Goal: Task Accomplishment & Management: Use online tool/utility

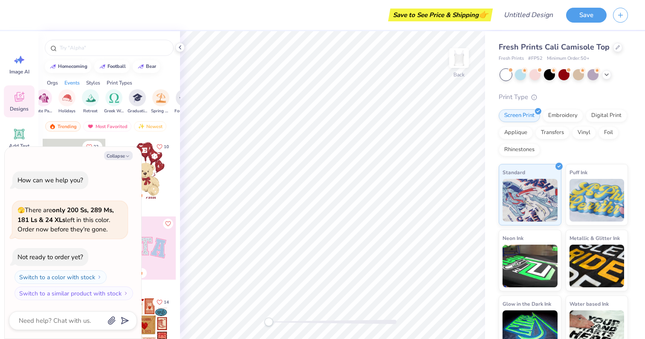
scroll to position [0, 284]
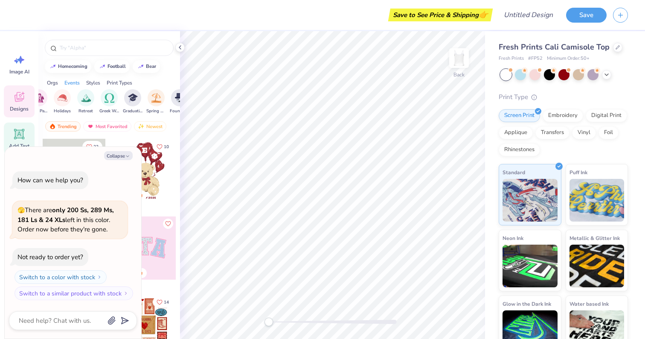
click at [26, 142] on div "Add Text" at bounding box center [19, 138] width 31 height 32
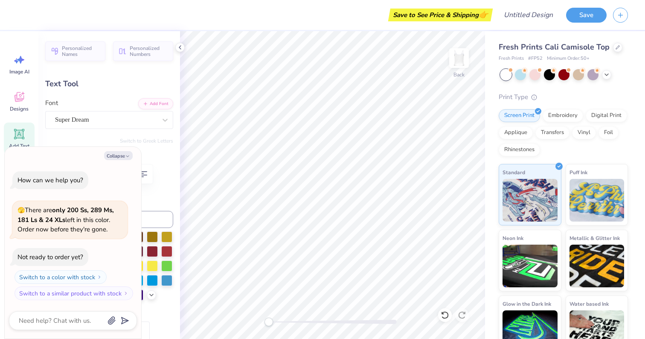
type textarea "x"
type textarea "TECXT"
type textarea "x"
type textarea "TEXT"
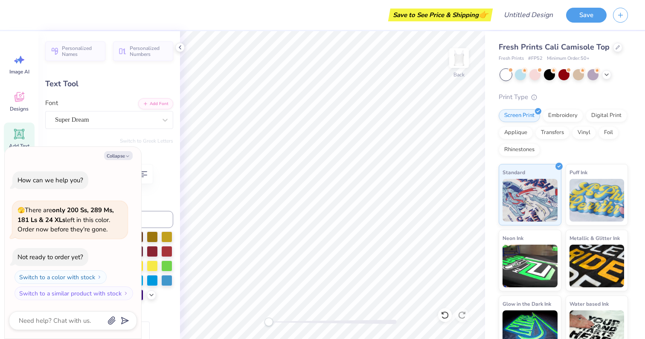
scroll to position [0, 0]
type textarea "x"
type textarea "TEGXT"
type textarea "x"
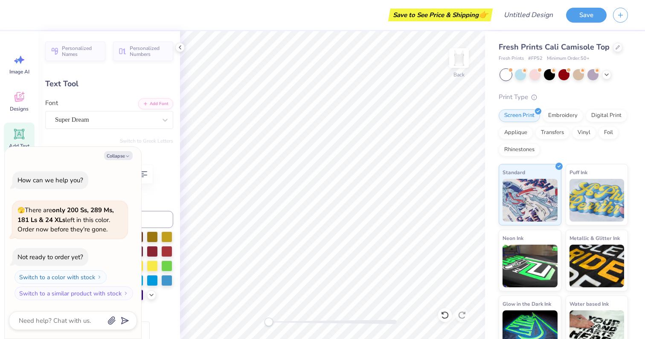
type textarea "TEXT"
type textarea "x"
type textarea "TXT"
type textarea "x"
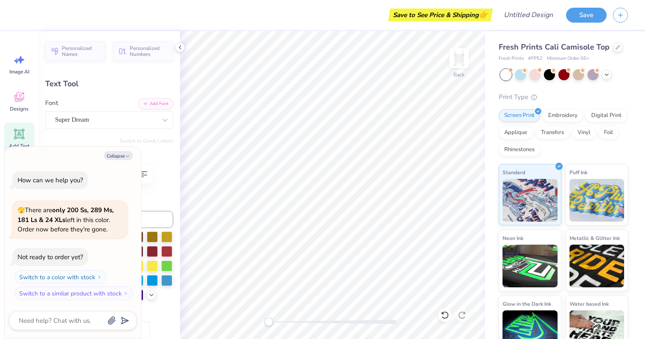
type textarea "XT"
type textarea "x"
type textarea "GXT"
type textarea "x"
type textarea "GiXT"
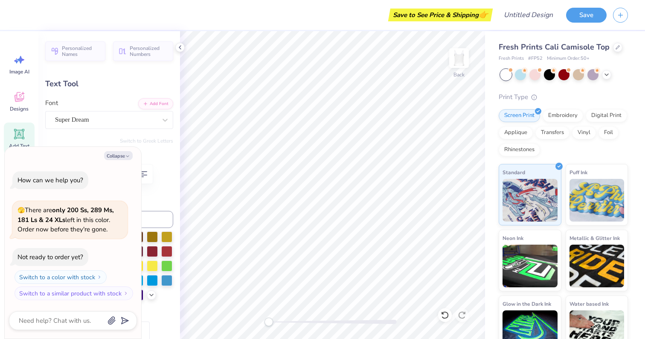
type textarea "x"
type textarea "GirXT"
type textarea "x"
type textarea "GirlXT"
type textarea "x"
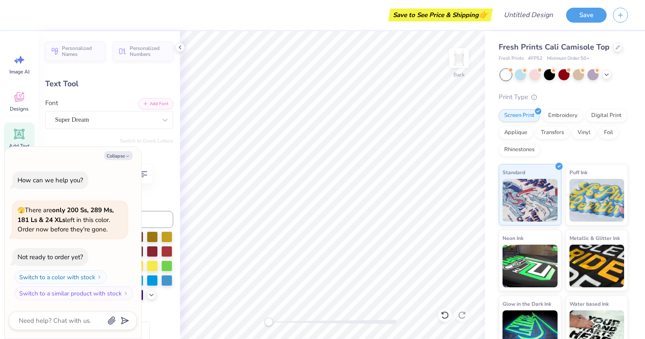
type textarea "GirliXT"
type textarea "x"
type textarea "GirlinXT"
type textarea "x"
type textarea "GirlingXT"
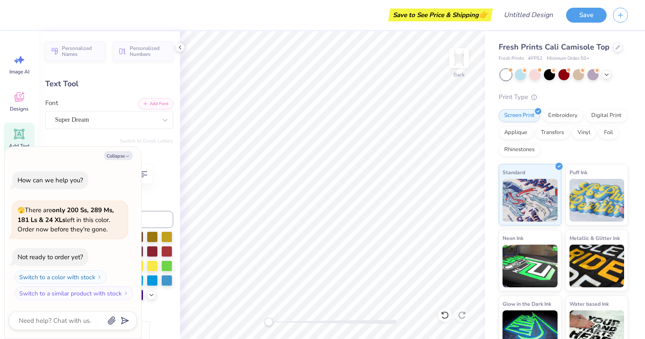
type textarea "x"
type textarea "GirlingtXT"
type textarea "x"
type textarea "GirlingtoXT"
type textarea "x"
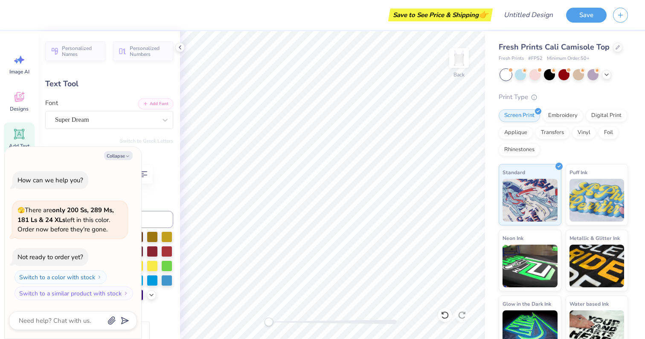
scroll to position [0, 2]
type textarea "GirlingtonXT"
type textarea "x"
type textarea "GirlingtonX"
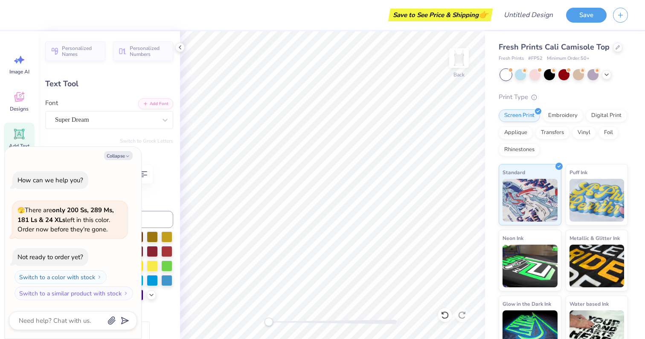
type textarea "x"
type textarea "Girlington"
click at [128, 152] on button "Collapse" at bounding box center [118, 155] width 29 height 9
type textarea "x"
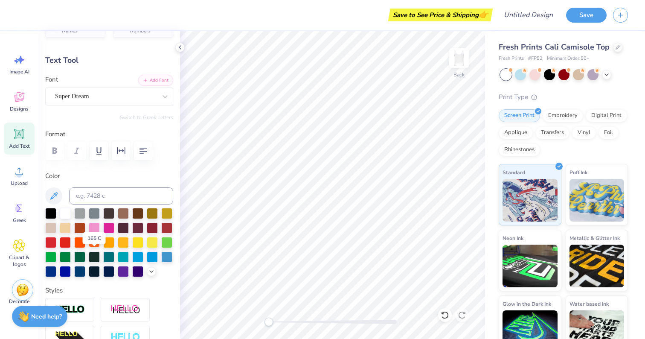
scroll to position [25, 0]
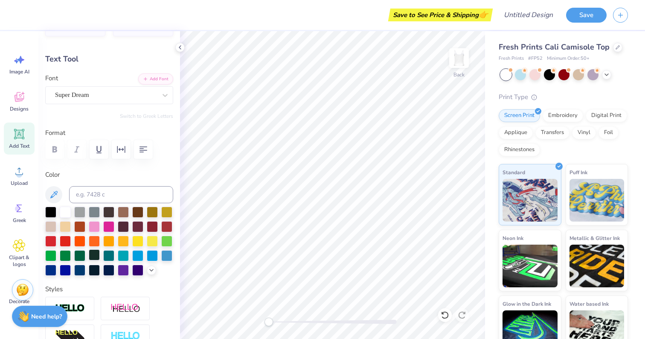
click at [93, 258] on div at bounding box center [94, 254] width 11 height 11
click at [78, 258] on div at bounding box center [79, 254] width 11 height 11
click at [105, 227] on div at bounding box center [108, 225] width 11 height 11
click at [93, 228] on div at bounding box center [94, 225] width 11 height 11
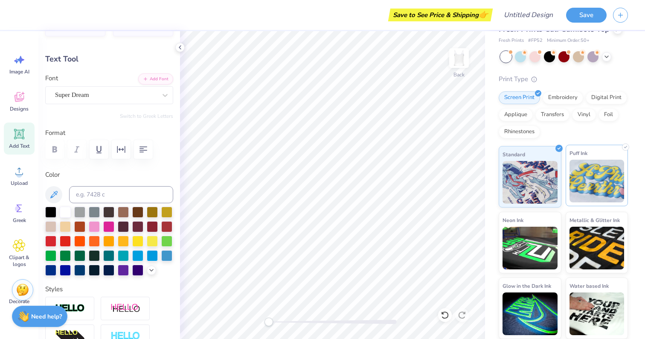
scroll to position [17, 0]
click at [594, 190] on img at bounding box center [596, 181] width 55 height 43
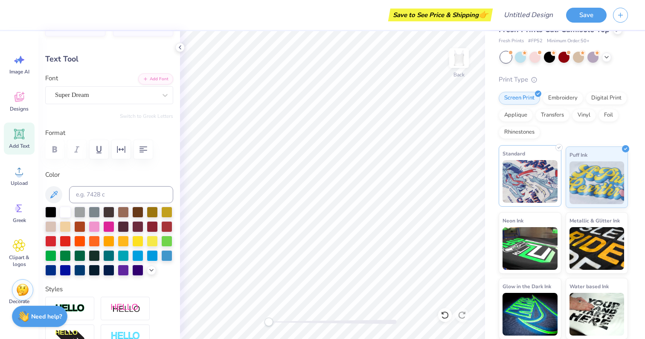
click at [533, 189] on img at bounding box center [529, 181] width 55 height 43
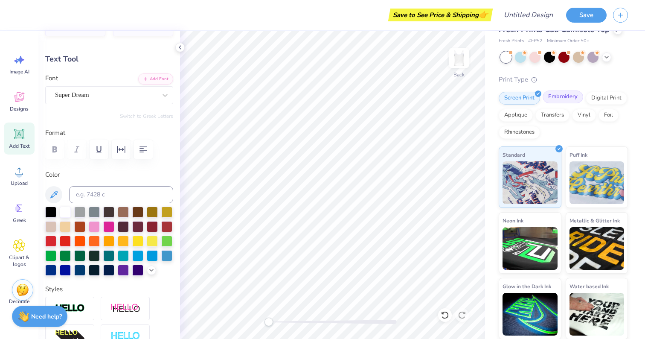
click at [575, 93] on div "Embroidery" at bounding box center [562, 96] width 41 height 13
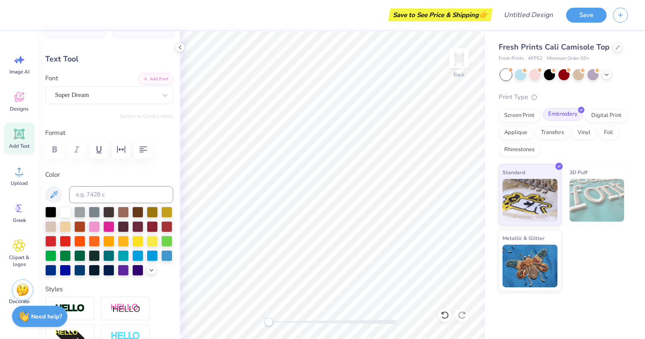
scroll to position [0, 0]
click at [525, 115] on div "Screen Print" at bounding box center [518, 114] width 41 height 13
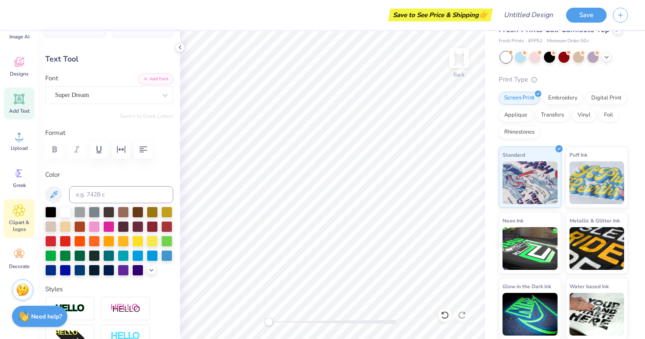
scroll to position [35, 0]
click at [21, 255] on icon at bounding box center [19, 254] width 10 height 8
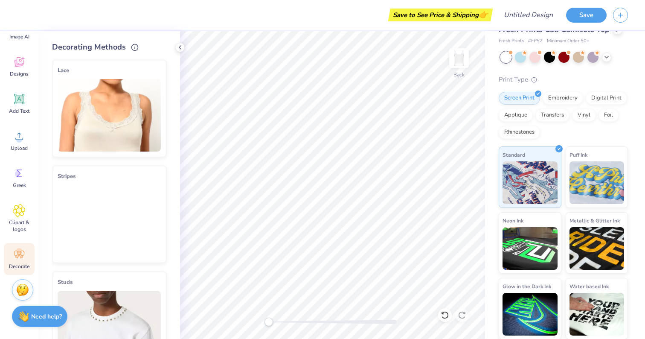
scroll to position [0, 0]
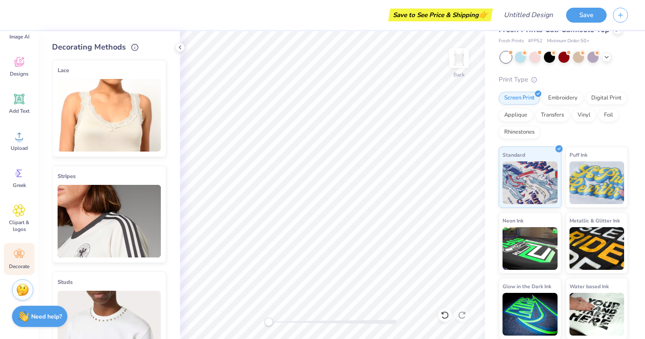
click at [116, 110] on img at bounding box center [109, 115] width 103 height 72
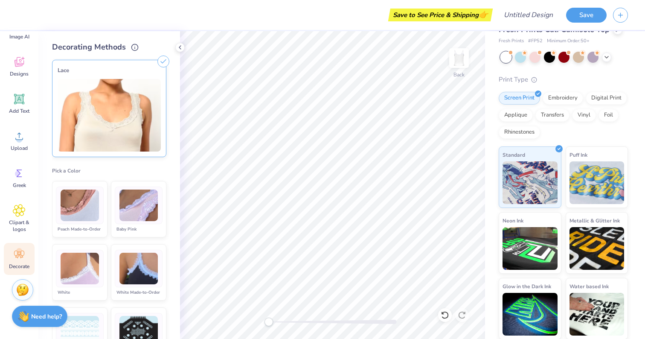
scroll to position [32, 0]
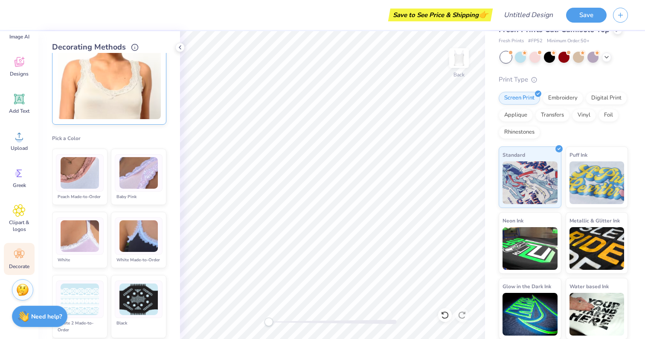
click at [90, 231] on img at bounding box center [80, 236] width 38 height 32
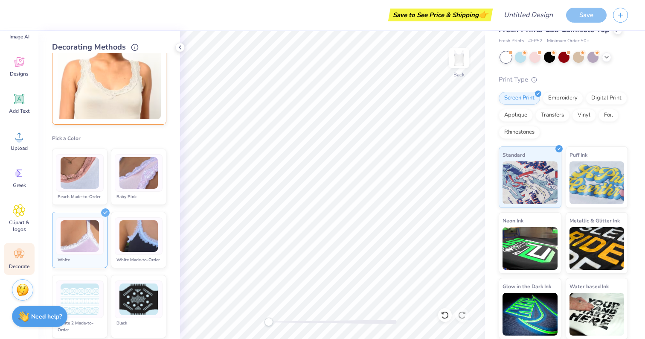
click at [139, 185] on img at bounding box center [138, 173] width 38 height 32
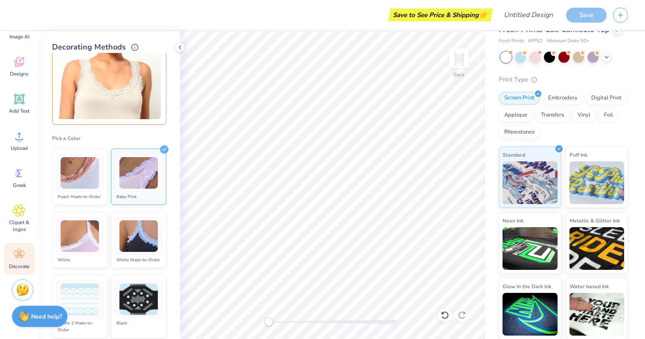
click at [141, 175] on img at bounding box center [138, 173] width 38 height 32
click at [90, 231] on img at bounding box center [80, 236] width 38 height 32
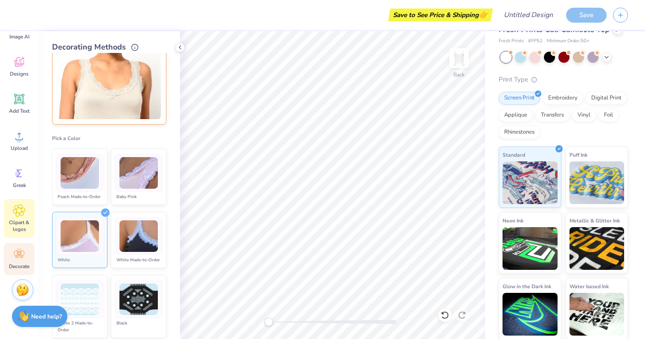
click at [27, 217] on div "Clipart & logos" at bounding box center [19, 218] width 31 height 39
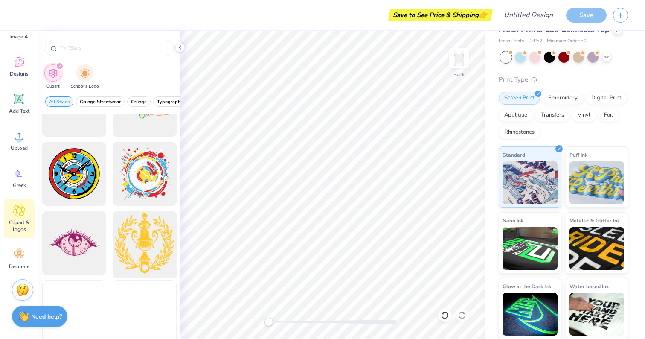
scroll to position [642, 0]
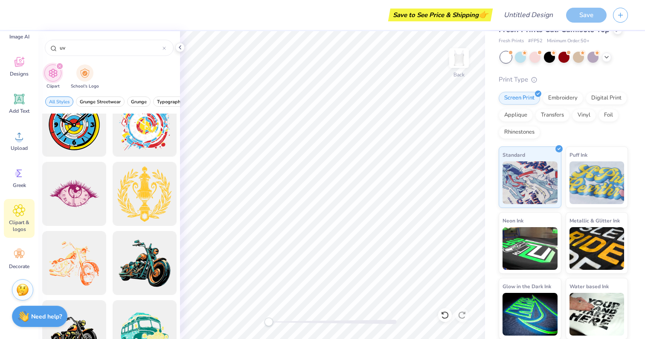
type input "u"
type input "[US_STATE]"
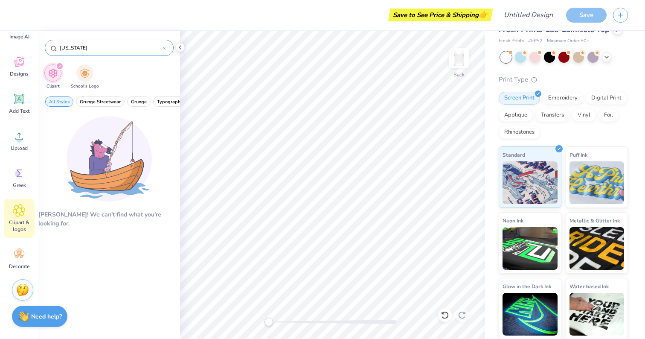
click at [165, 47] on icon at bounding box center [163, 47] width 3 height 3
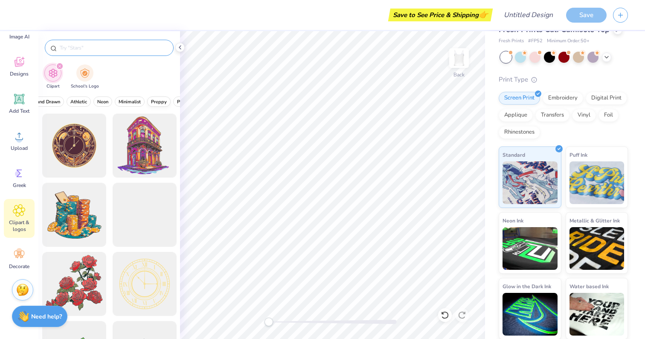
click at [159, 101] on span "Preppy" at bounding box center [159, 101] width 16 height 6
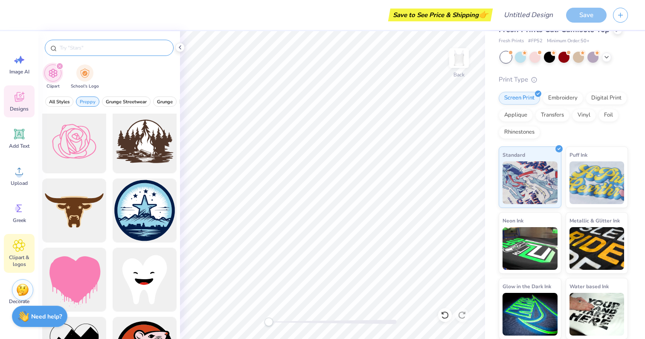
scroll to position [0, 0]
click at [26, 96] on div "Designs" at bounding box center [19, 101] width 31 height 32
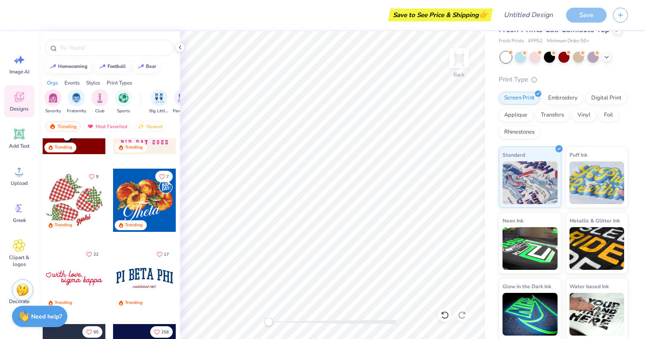
scroll to position [939, 0]
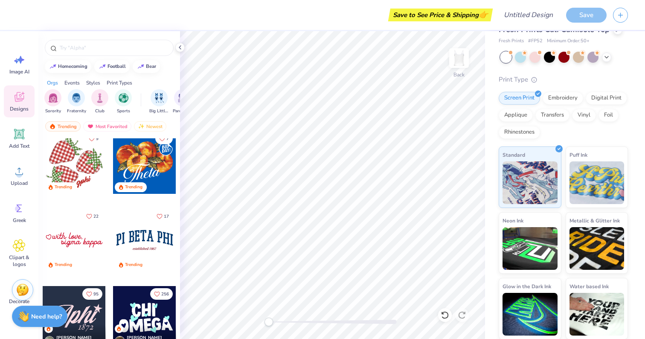
click at [76, 175] on div at bounding box center [74, 161] width 63 height 63
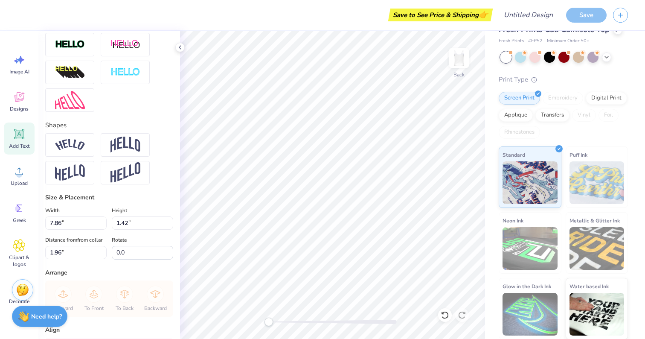
scroll to position [289, 0]
click at [129, 98] on div at bounding box center [109, 71] width 128 height 79
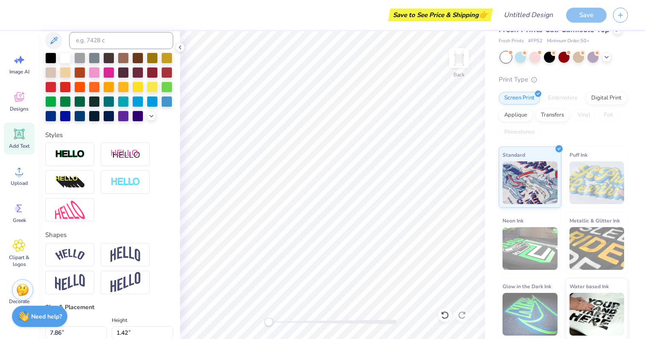
scroll to position [177, 0]
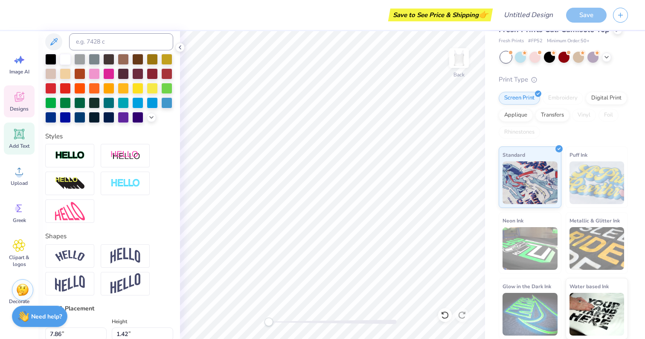
click at [21, 102] on icon at bounding box center [19, 96] width 13 height 13
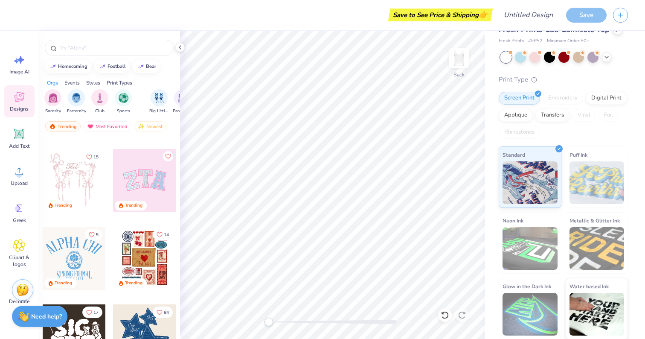
scroll to position [66, 0]
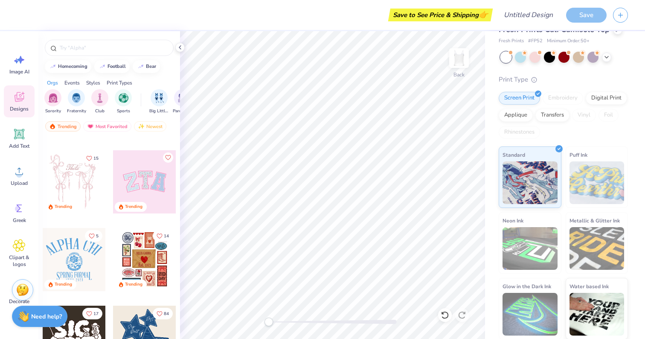
click at [148, 184] on div at bounding box center [144, 181] width 63 height 63
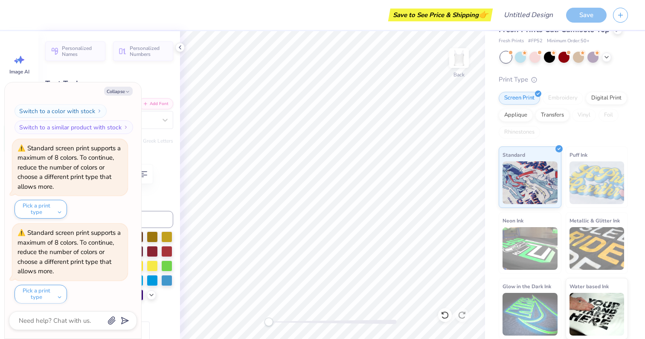
scroll to position [185, 0]
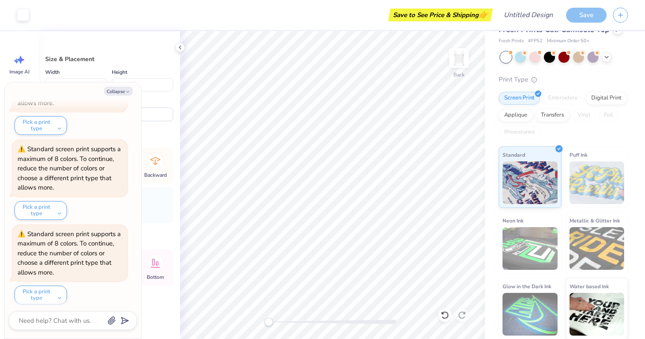
type textarea "x"
type input "2.49"
type input "3.11"
type input "0.47"
type textarea "x"
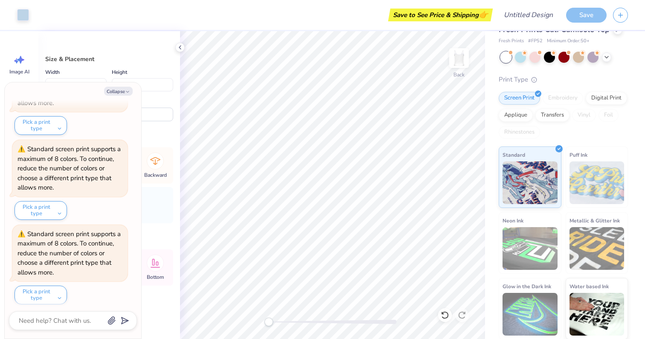
type input "5.99"
type input "5.61"
type input "4.19"
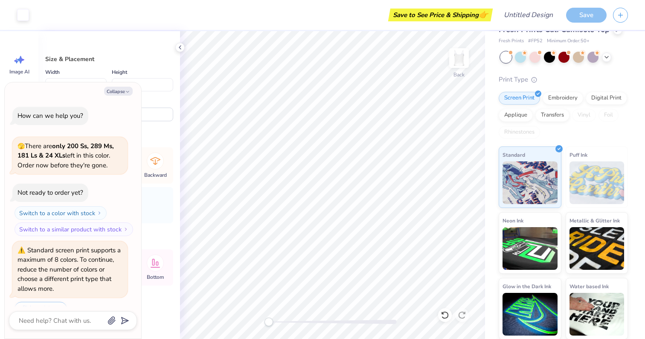
scroll to position [0, 0]
click at [129, 88] on button "Collapse" at bounding box center [118, 91] width 29 height 9
type textarea "x"
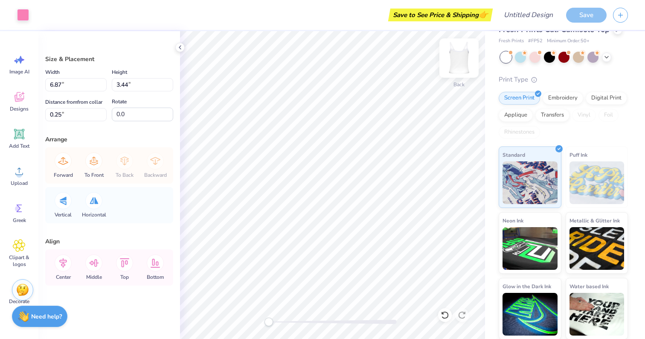
type input "6.87"
type input "3.44"
type input "0.25"
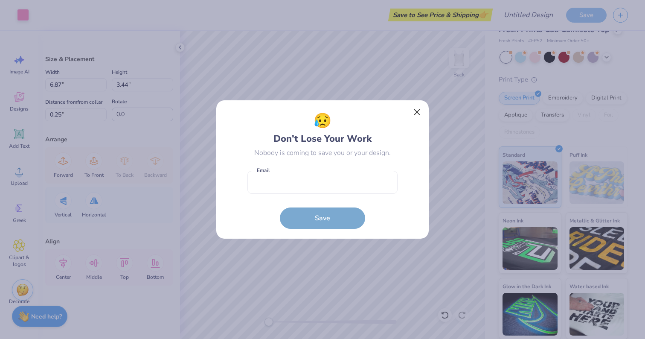
click at [415, 113] on button "Close" at bounding box center [417, 112] width 16 height 16
